Goal: Transaction & Acquisition: Purchase product/service

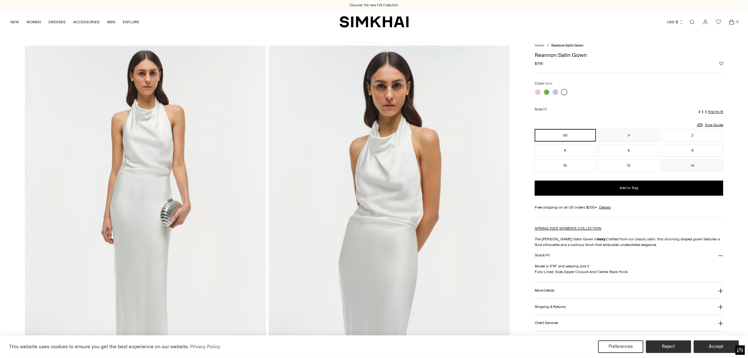
click at [579, 292] on button "More Details" at bounding box center [629, 290] width 189 height 16
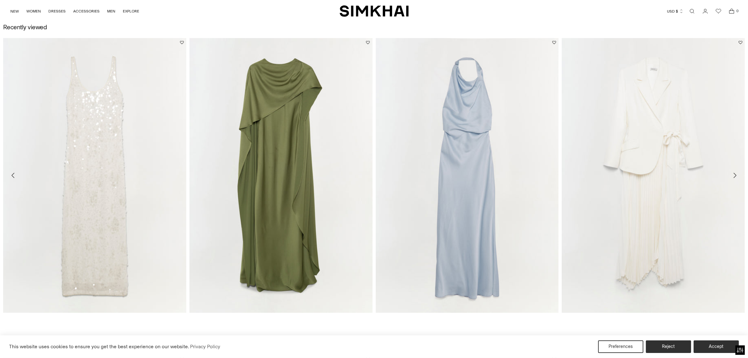
scroll to position [1139, 0]
click at [737, 173] on icon "Move to next carousel slide" at bounding box center [735, 173] width 8 height 8
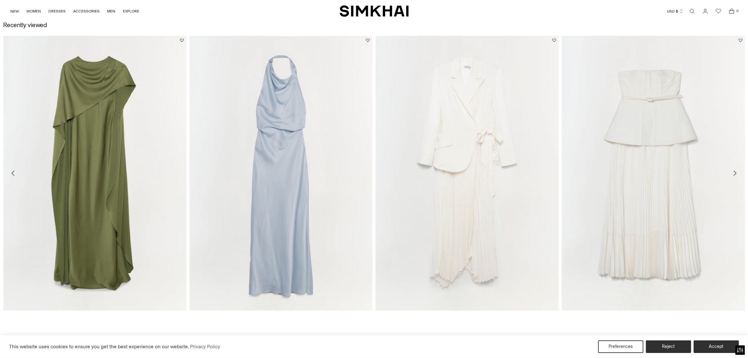
click at [737, 173] on icon "Move to next carousel slide" at bounding box center [735, 173] width 8 height 8
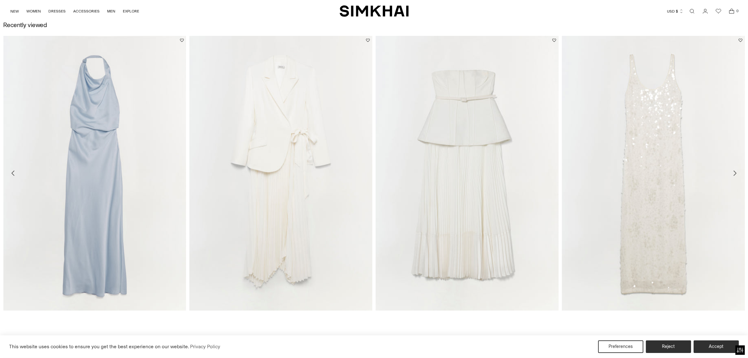
click at [737, 173] on icon "Move to next carousel slide" at bounding box center [735, 173] width 8 height 8
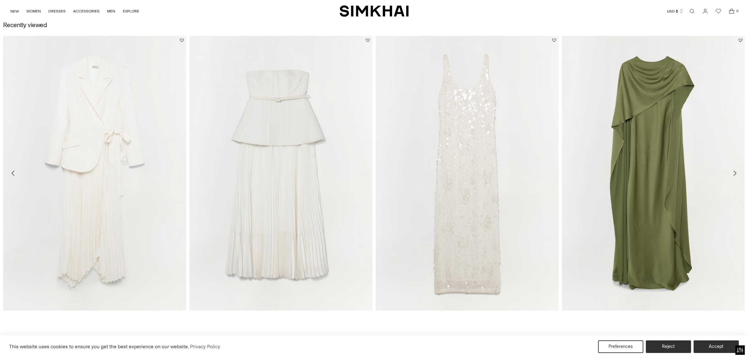
click at [735, 172] on icon "Move to next carousel slide" at bounding box center [735, 173] width 3 height 5
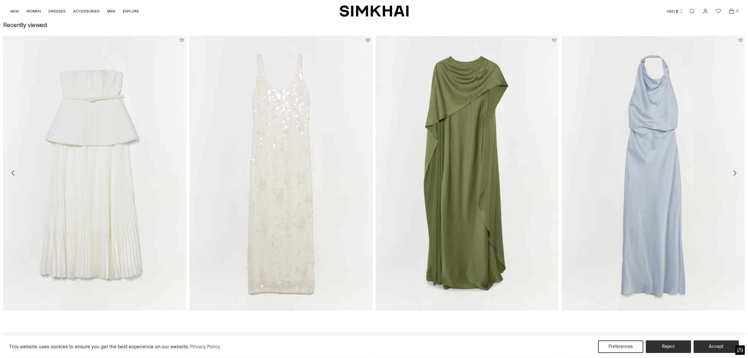
click at [736, 169] on icon "Move to next carousel slide" at bounding box center [735, 173] width 8 height 8
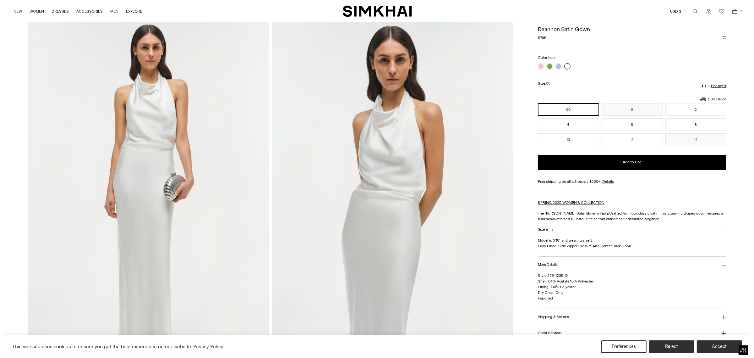
scroll to position [39, 0]
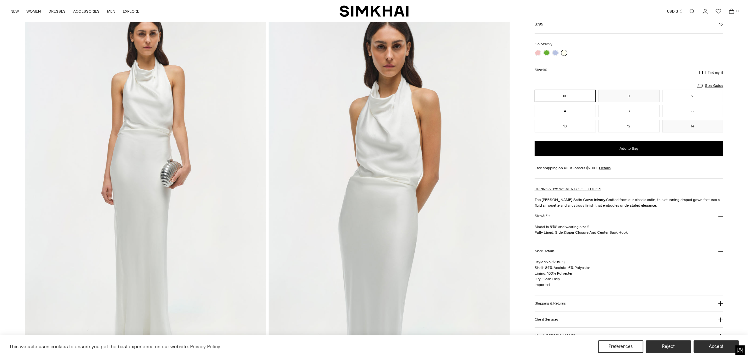
click at [712, 71] on p "Find my fit" at bounding box center [715, 73] width 15 height 4
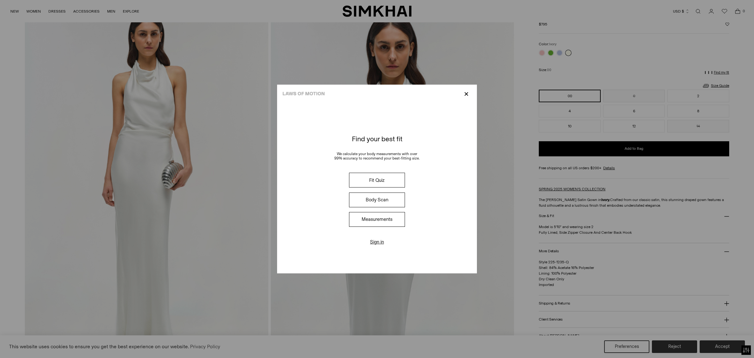
click at [378, 179] on button "Fit Quiz" at bounding box center [377, 179] width 56 height 15
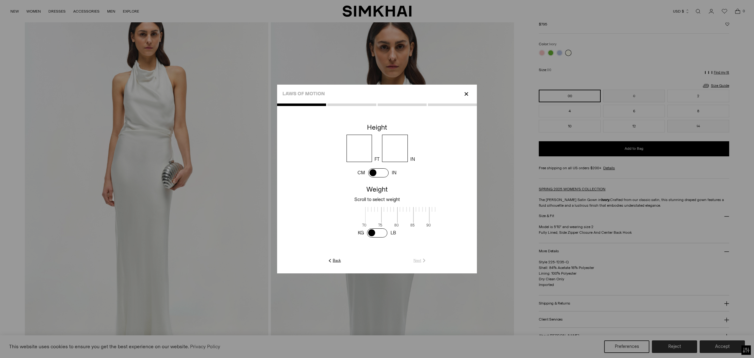
scroll to position [1, 204]
click at [364, 150] on input "number" at bounding box center [360, 147] width 26 height 27
type input "*"
type input "**"
click at [374, 217] on span at bounding box center [377, 214] width 17 height 16
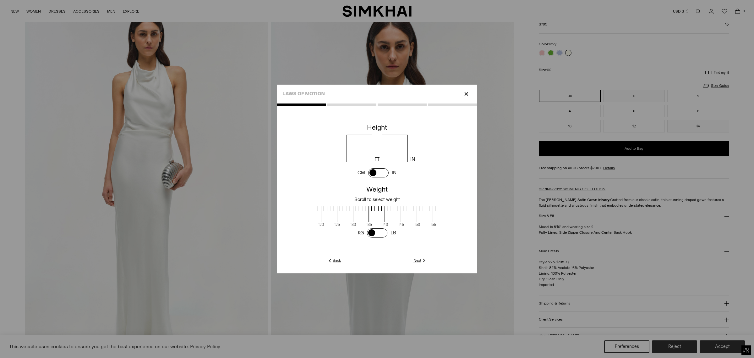
click at [392, 217] on span at bounding box center [393, 214] width 17 height 16
drag, startPoint x: 384, startPoint y: 219, endPoint x: 355, endPoint y: 221, distance: 28.9
click at [355, 221] on span at bounding box center [348, 214] width 17 height 16
click at [418, 257] on link "Next" at bounding box center [420, 260] width 14 height 6
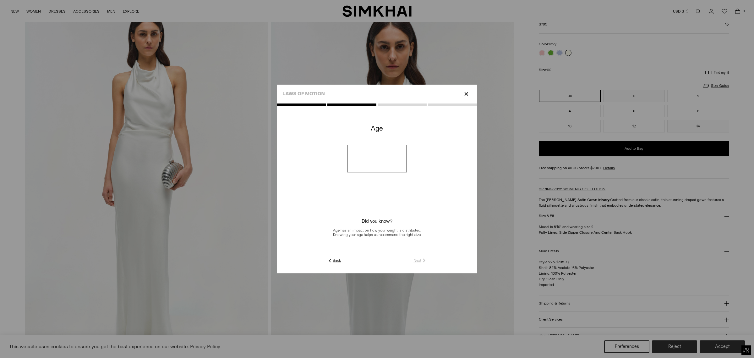
click at [369, 163] on input "number" at bounding box center [377, 158] width 60 height 27
type input "**"
click at [417, 260] on link "Next" at bounding box center [420, 260] width 14 height 6
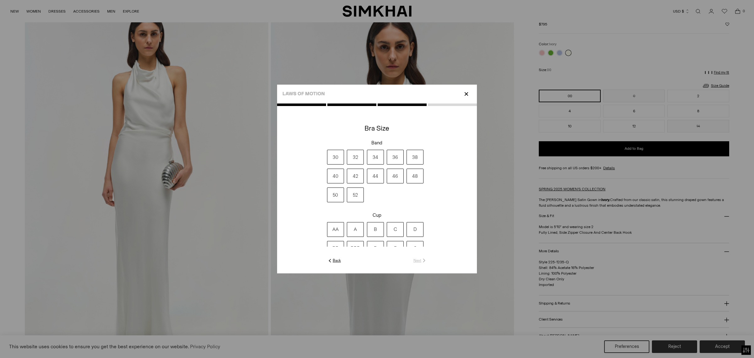
click at [380, 158] on label "34" at bounding box center [375, 157] width 17 height 15
click at [371, 231] on label "B" at bounding box center [375, 229] width 17 height 15
click at [422, 261] on img at bounding box center [424, 260] width 6 height 6
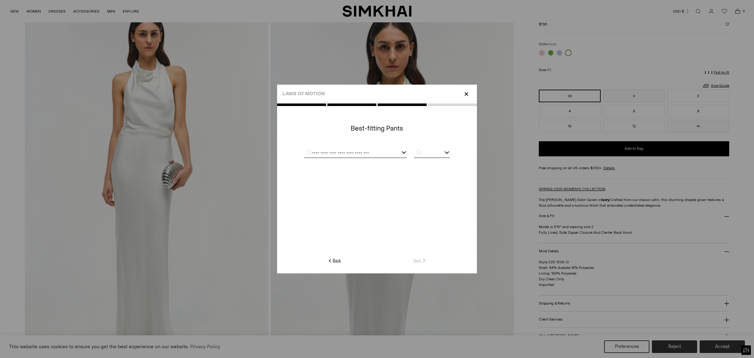
click at [364, 156] on input "text" at bounding box center [347, 154] width 87 height 8
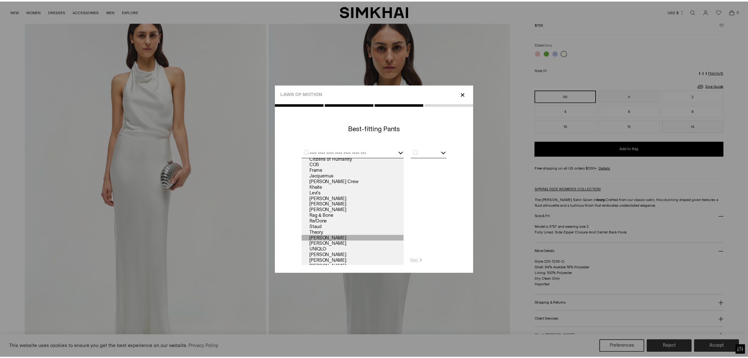
scroll to position [0, 0]
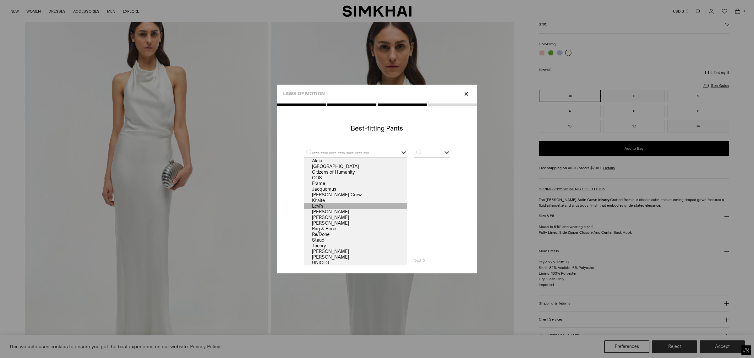
click at [331, 203] on link "Levi's" at bounding box center [355, 206] width 103 height 6
type input "******"
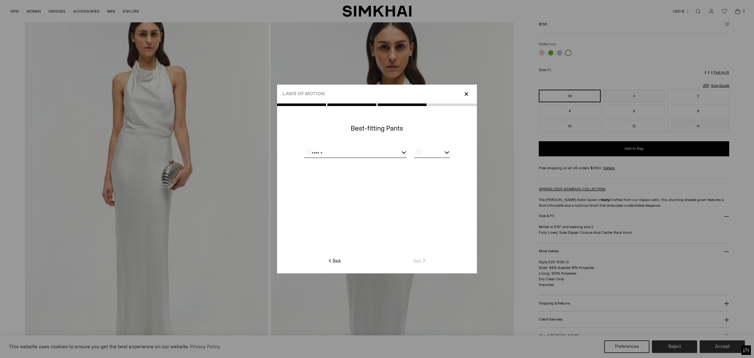
click at [424, 155] on input "text" at bounding box center [432, 154] width 36 height 8
click at [425, 201] on span "28" at bounding box center [432, 201] width 36 height 8
type input "**"
click at [420, 258] on link "Next" at bounding box center [420, 260] width 14 height 6
click at [371, 150] on div at bounding box center [377, 153] width 80 height 8
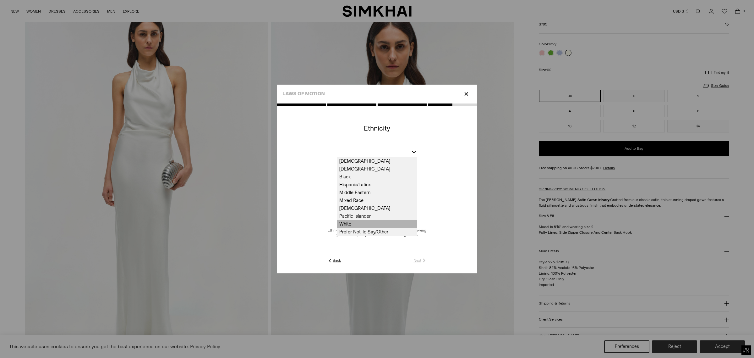
click at [374, 222] on span "White" at bounding box center [377, 224] width 80 height 8
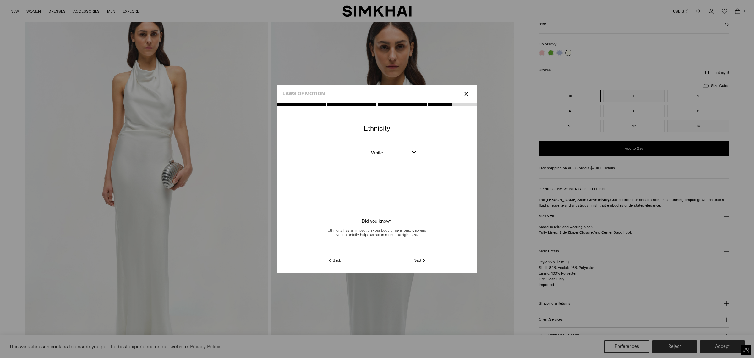
click at [421, 261] on img at bounding box center [424, 260] width 6 height 6
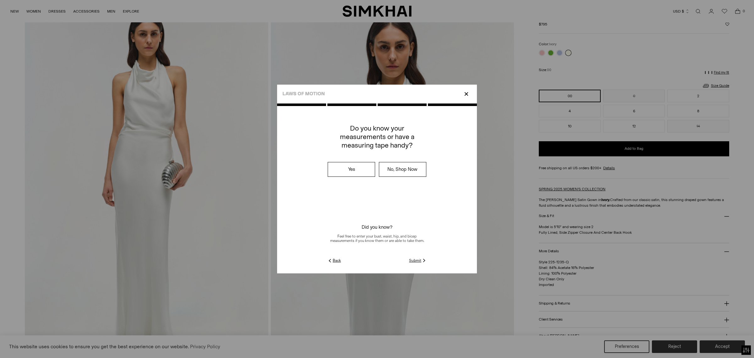
click at [417, 257] on bc-guided-choice at bounding box center [377, 188] width 200 height 135
click at [417, 259] on link "Submit" at bounding box center [418, 260] width 18 height 6
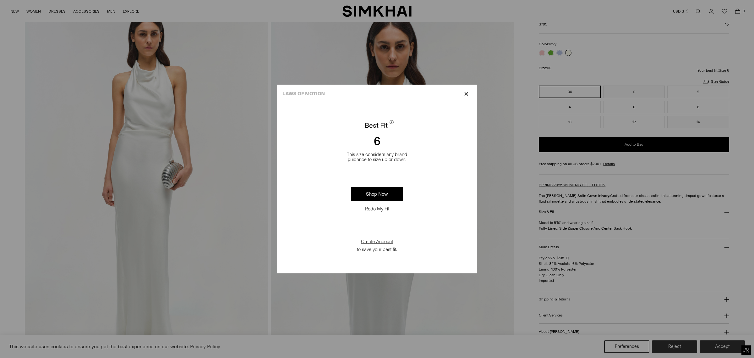
click at [466, 96] on p "✕" at bounding box center [466, 94] width 8 height 11
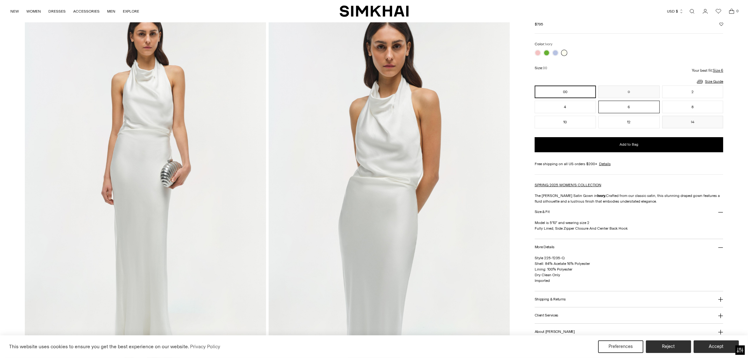
click at [621, 108] on button "6" at bounding box center [629, 107] width 61 height 13
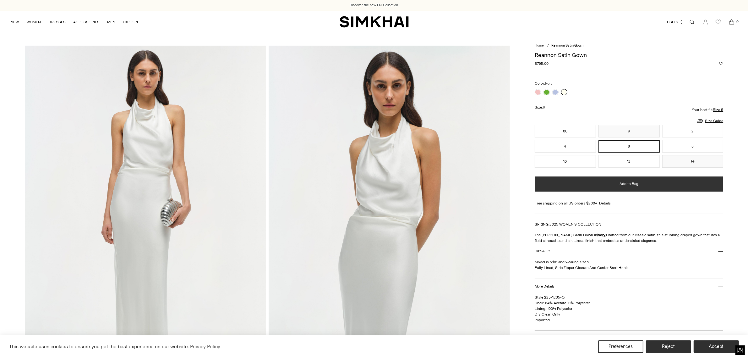
click at [618, 181] on button "Add to Bag" at bounding box center [629, 183] width 189 height 15
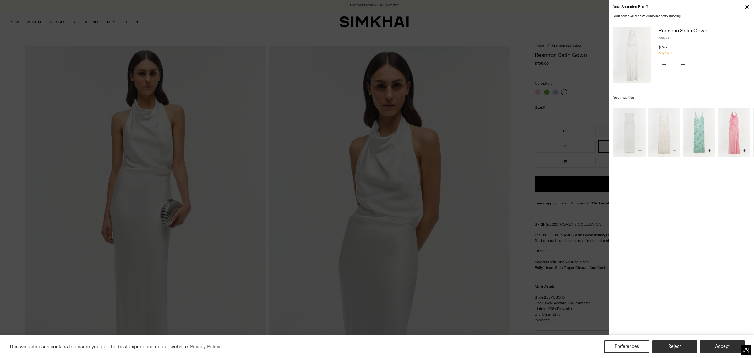
click at [514, 31] on div at bounding box center [377, 179] width 754 height 358
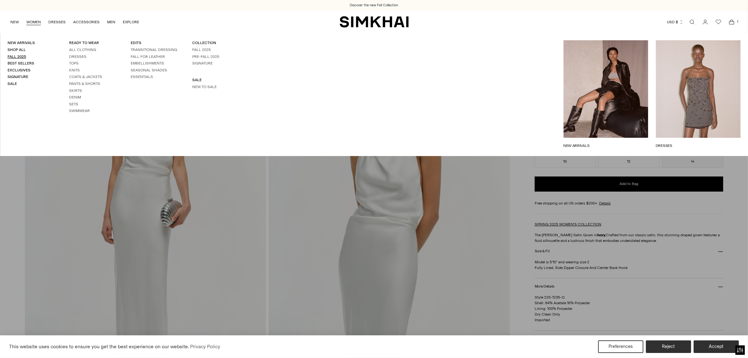
click at [21, 56] on link "Fall 2025" at bounding box center [17, 56] width 19 height 4
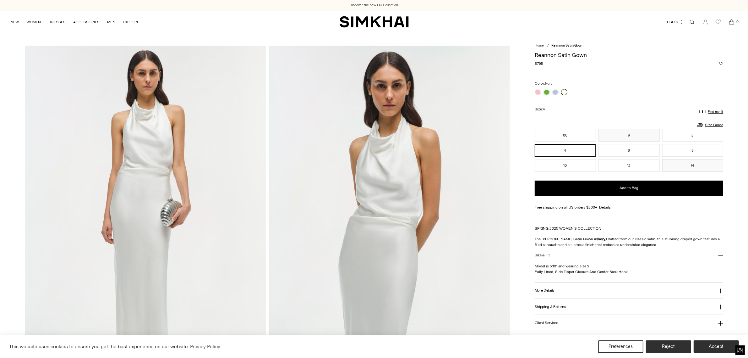
drag, startPoint x: 13, startPoint y: 137, endPoint x: 30, endPoint y: 111, distance: 31.5
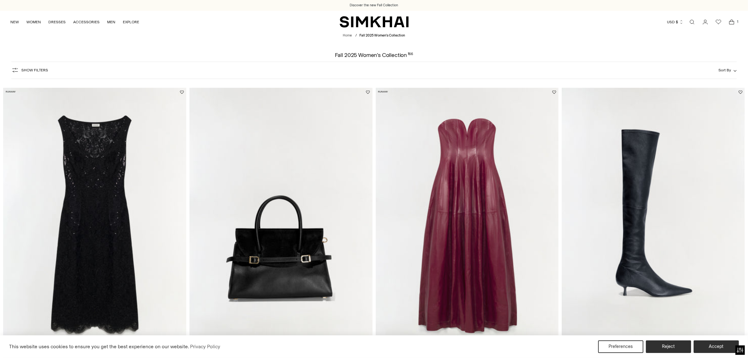
click at [12, 68] on icon "button" at bounding box center [15, 70] width 8 height 8
click at [18, 70] on icon "button" at bounding box center [15, 70] width 8 height 8
click at [31, 67] on button "Show Filters" at bounding box center [29, 70] width 37 height 10
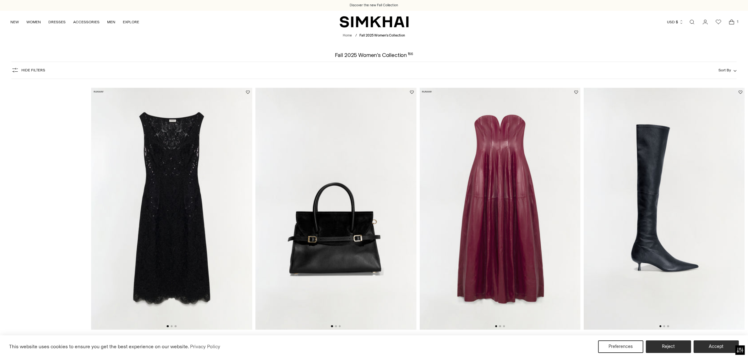
click at [15, 70] on icon "button" at bounding box center [15, 70] width 8 height 8
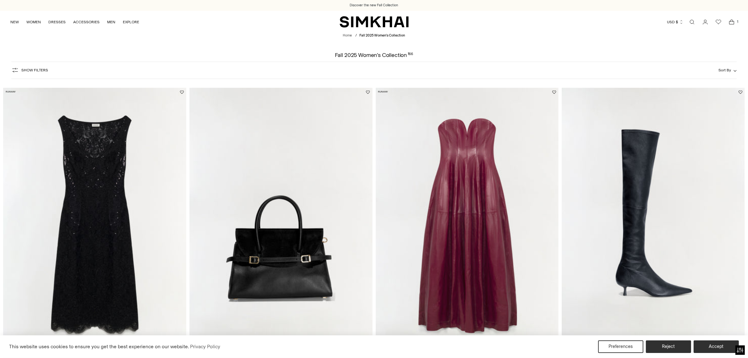
click at [40, 70] on span "Show Filters" at bounding box center [34, 70] width 27 height 4
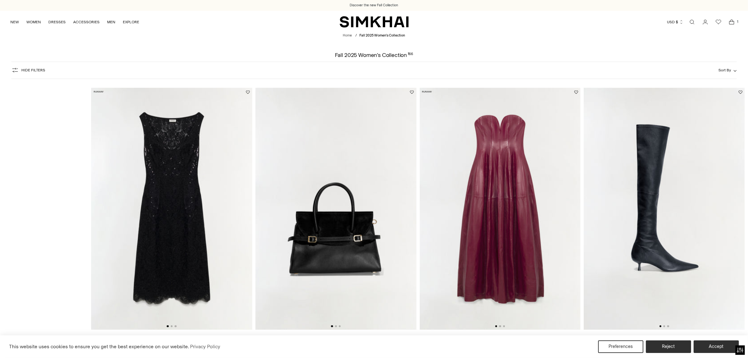
click at [13, 70] on icon "button" at bounding box center [15, 70] width 8 height 8
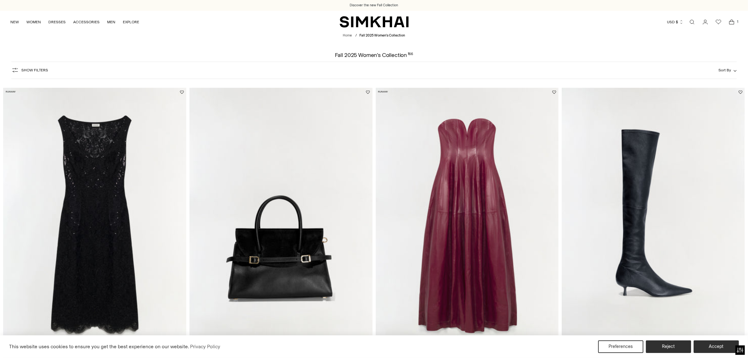
click at [13, 70] on icon "button" at bounding box center [15, 70] width 8 height 8
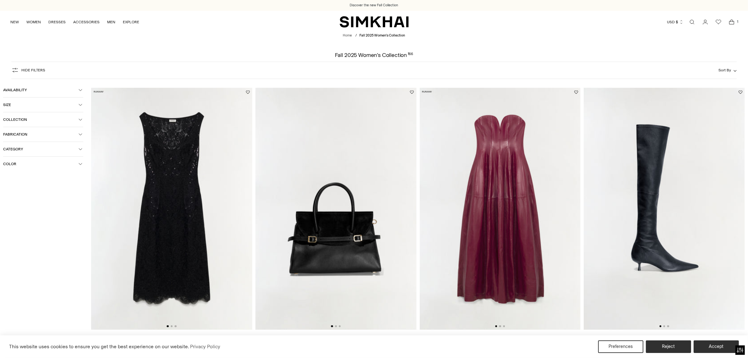
click at [25, 167] on button "Color" at bounding box center [43, 163] width 80 height 14
click at [734, 22] on icon "Open cart modal" at bounding box center [731, 22] width 9 height 6
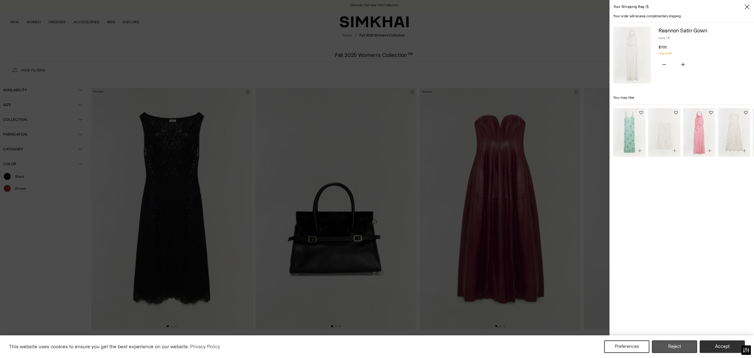
click at [682, 348] on button "Reject" at bounding box center [674, 346] width 45 height 13
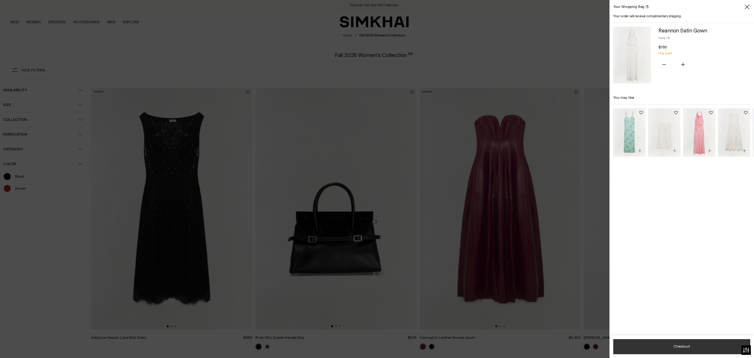
click at [706, 342] on button "Checkout" at bounding box center [681, 346] width 137 height 15
